Goal: Navigation & Orientation: Find specific page/section

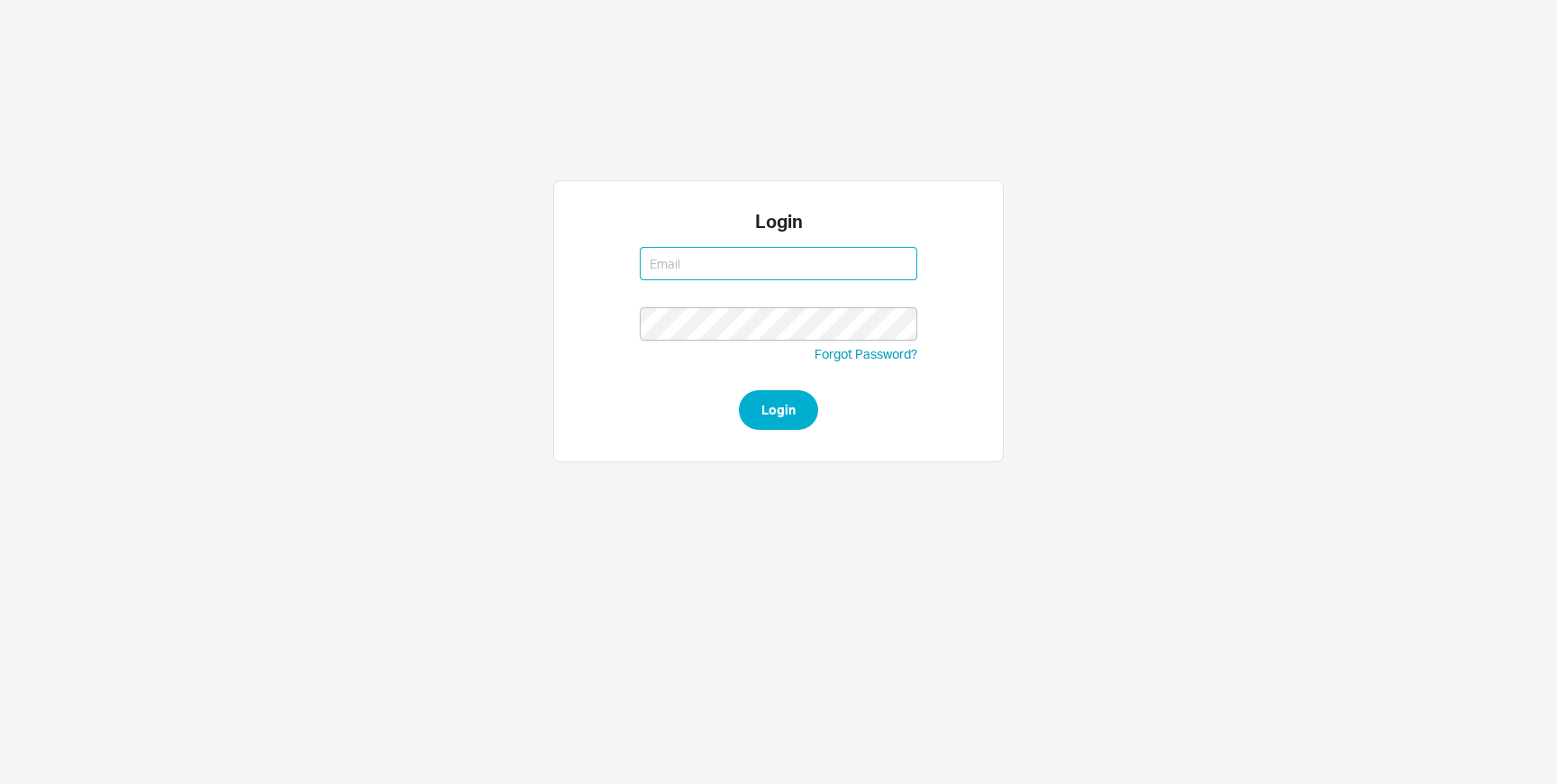
type input "[EMAIL_ADDRESS][DOMAIN_NAME]"
type input "bnussbaum@qualitybath.com"
click at [740, 390] on button "Login" at bounding box center [779, 409] width 79 height 39
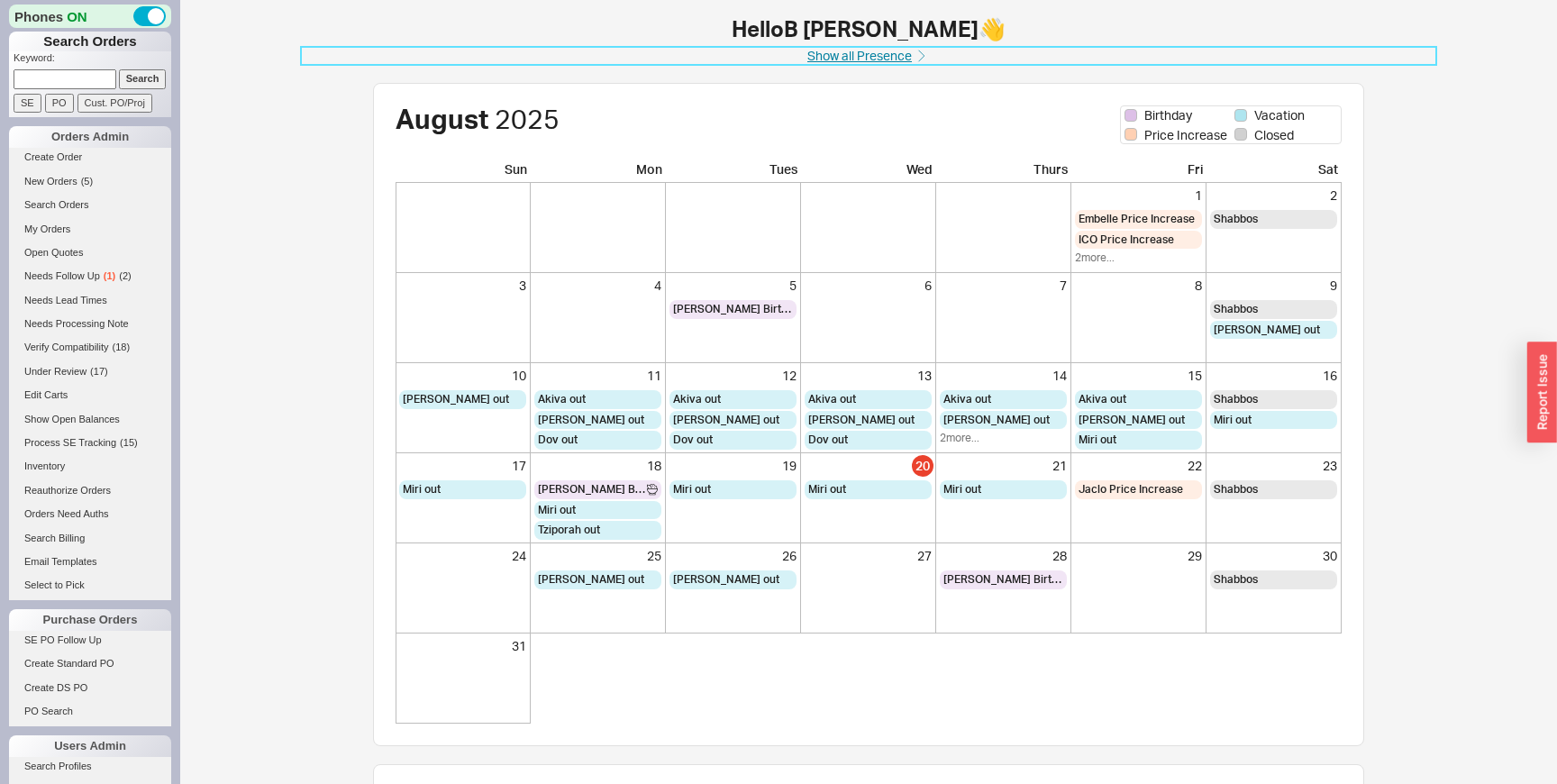
click at [895, 51] on link "Show all Presence" at bounding box center [869, 56] width 1136 height 18
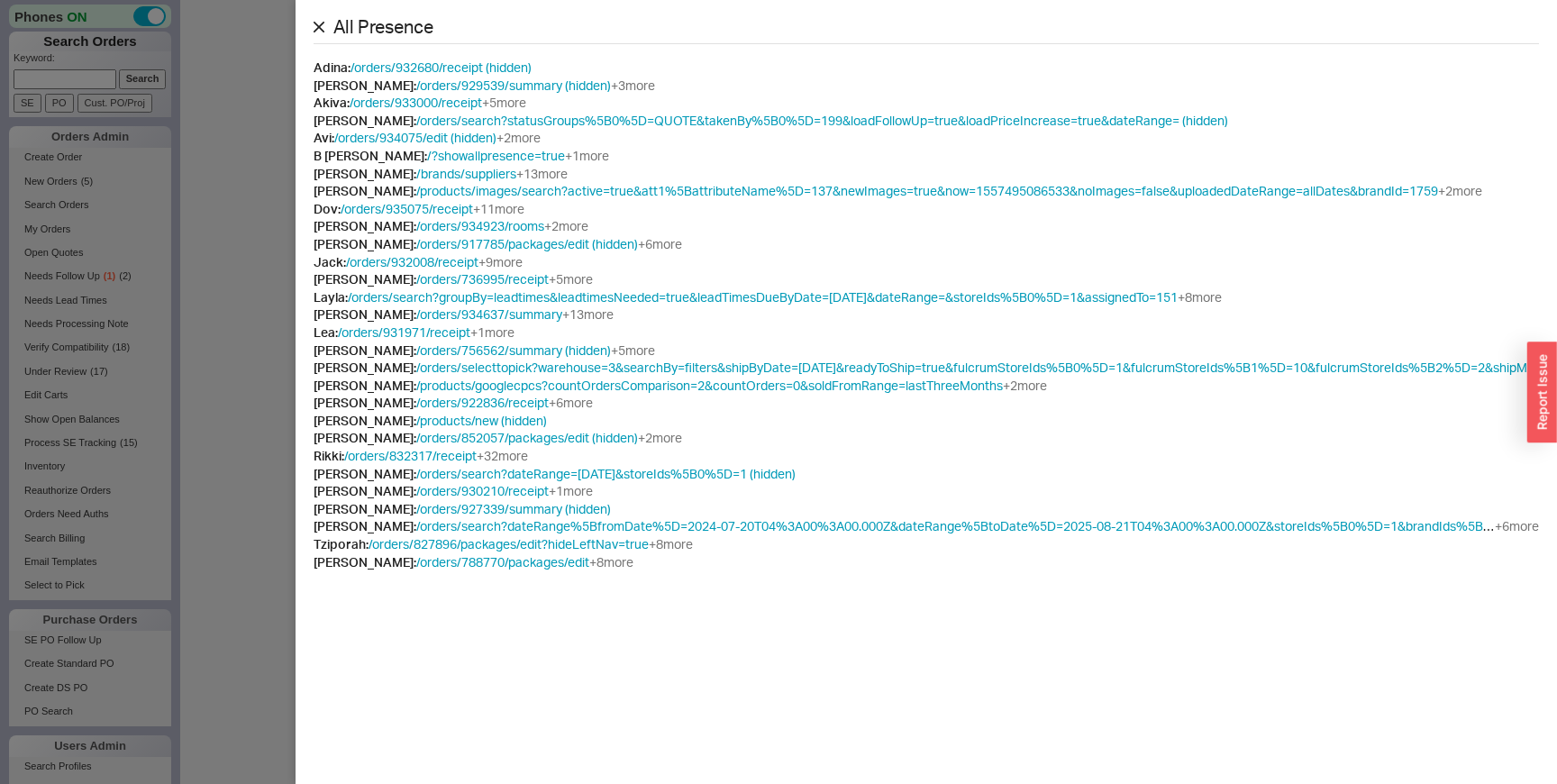
click at [315, 23] on icon at bounding box center [319, 28] width 9 height 9
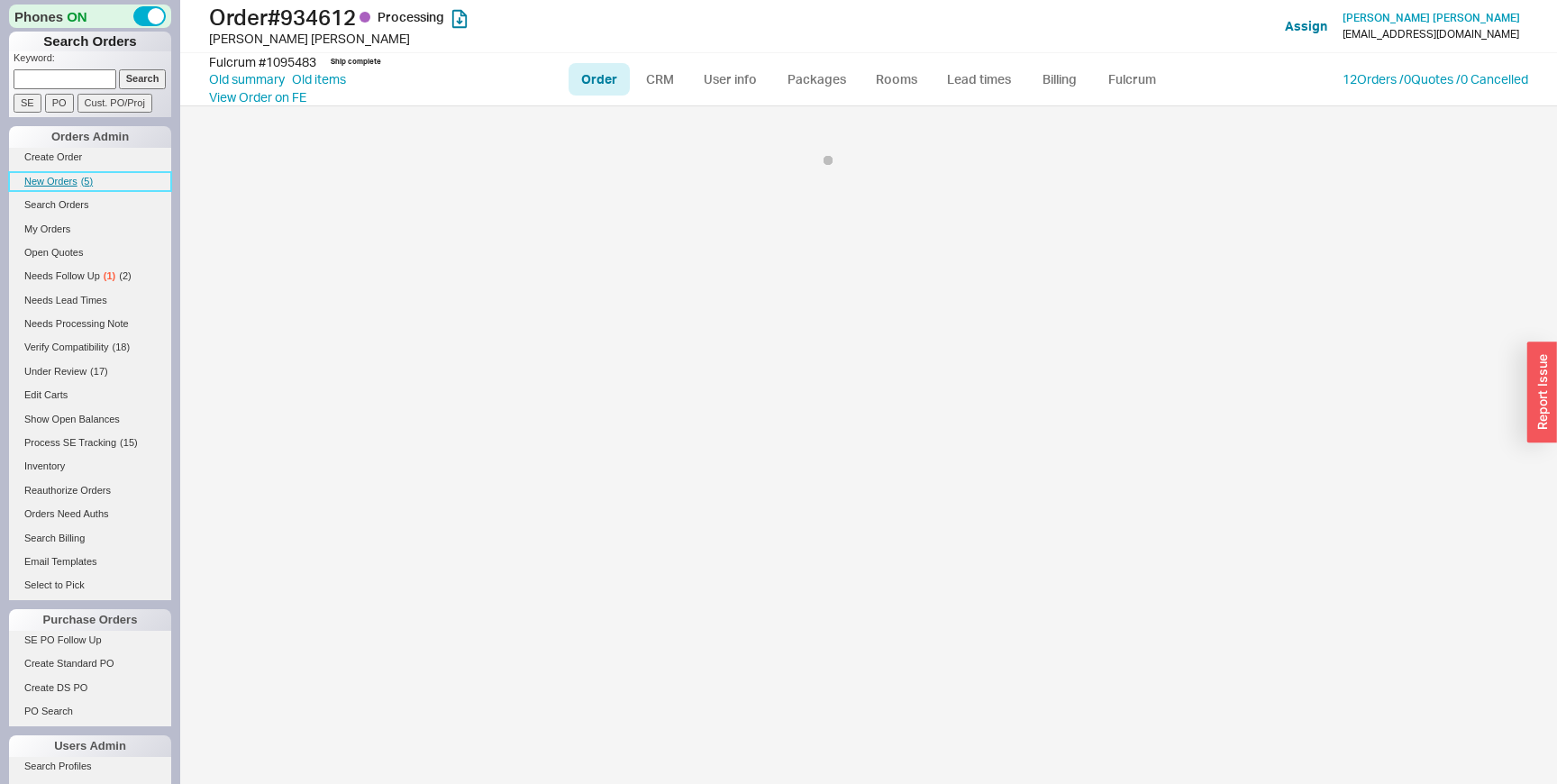
click at [46, 179] on span "New Orders" at bounding box center [51, 182] width 53 height 11
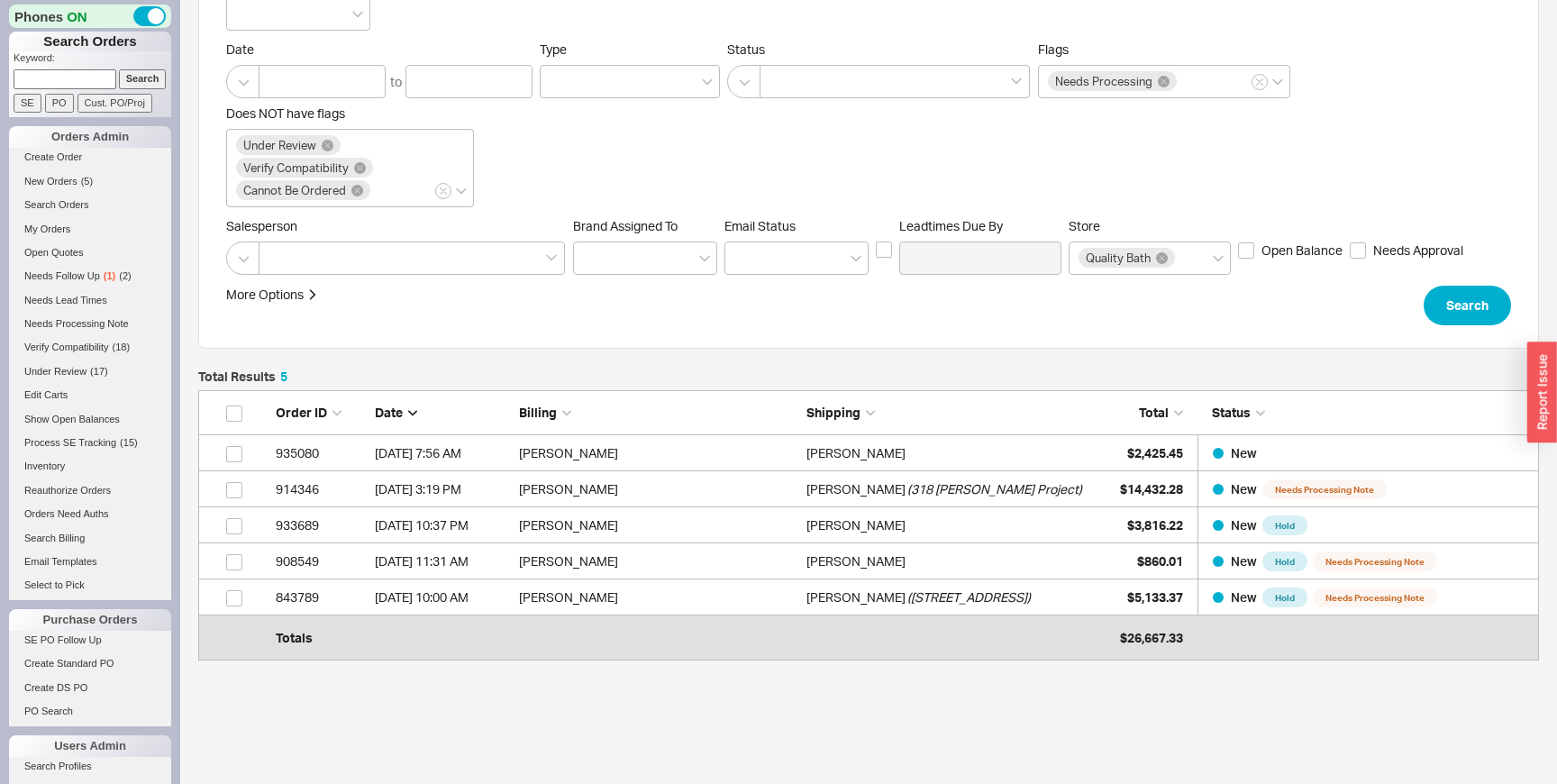
scroll to position [177, 0]
